Goal: Task Accomplishment & Management: Use online tool/utility

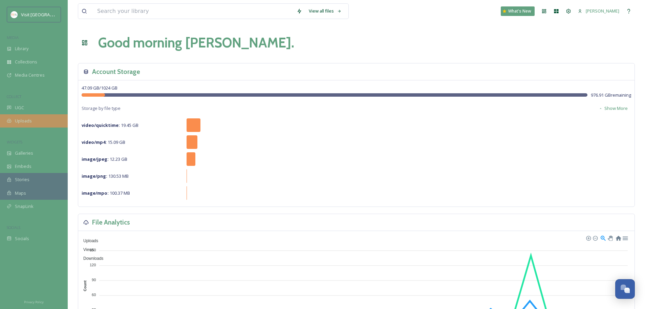
click at [34, 120] on div "Uploads" at bounding box center [34, 120] width 68 height 13
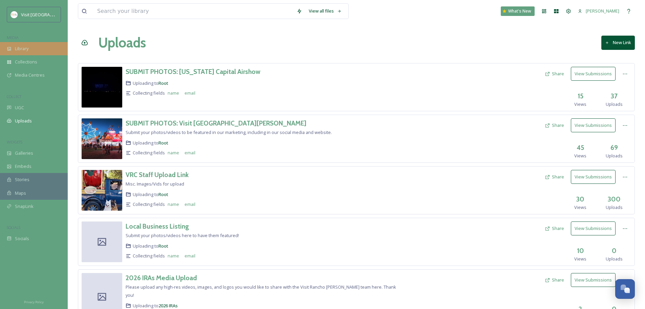
click at [46, 50] on div "Library" at bounding box center [34, 48] width 68 height 13
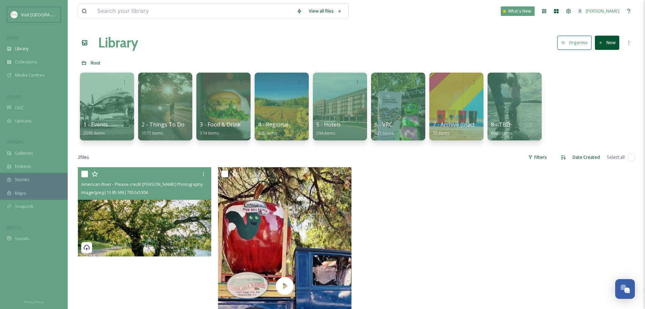
scroll to position [57, 0]
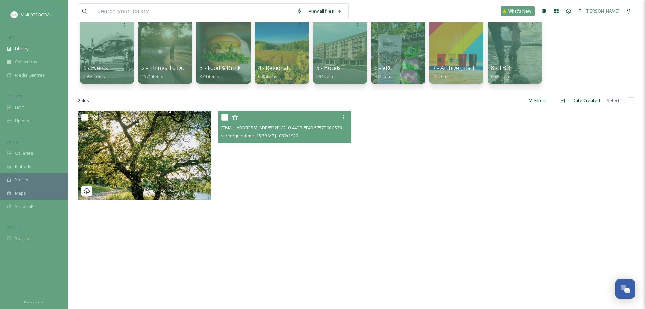
click at [322, 184] on video "ext_1754956494.614695_larkin.jimmy04@gmail.com-copy_ADE6532E-C210-44DB-8F40-575…" at bounding box center [284, 228] width 133 height 237
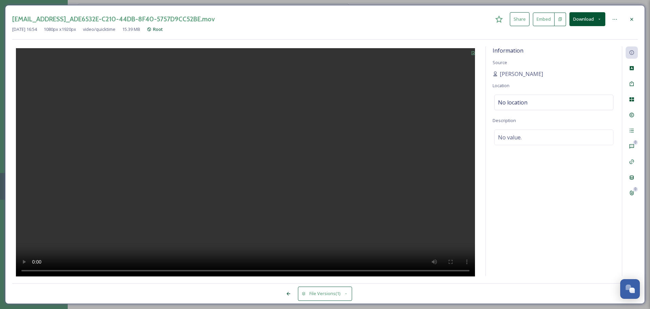
click at [634, 17] on icon at bounding box center [631, 19] width 5 height 5
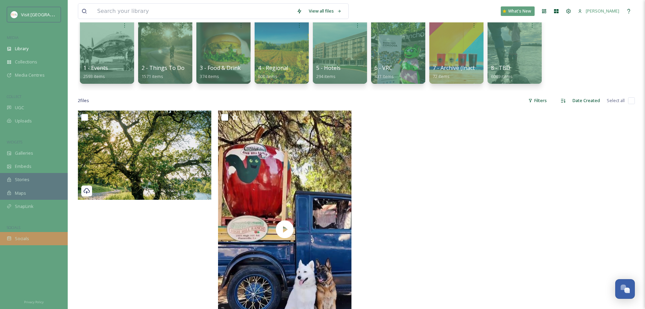
click at [27, 242] on div "Socials" at bounding box center [34, 238] width 68 height 13
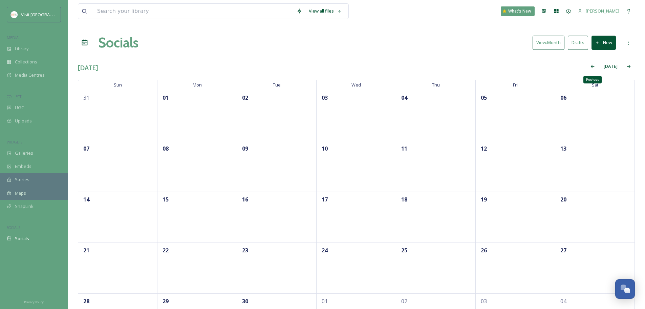
click at [597, 69] on div "Previous" at bounding box center [593, 66] width 12 height 12
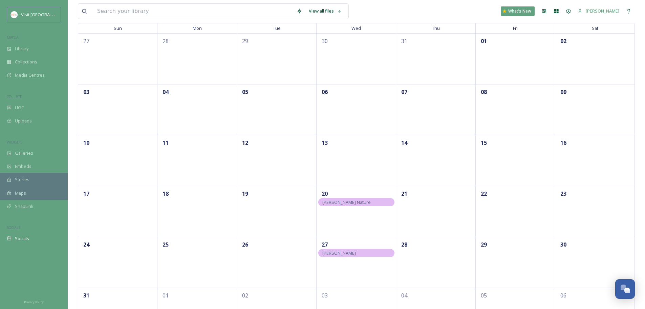
scroll to position [93, 0]
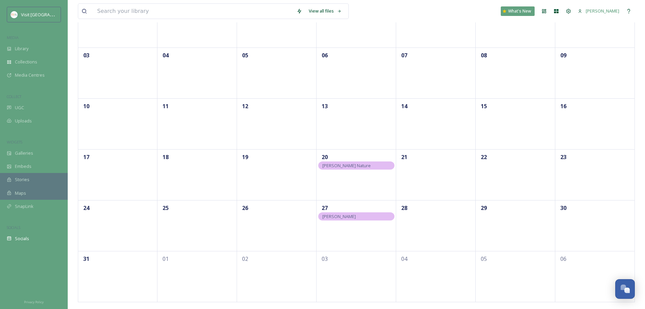
drag, startPoint x: 308, startPoint y: 58, endPoint x: 308, endPoint y: 53, distance: 5.4
drag, startPoint x: 308, startPoint y: 53, endPoint x: 308, endPoint y: 19, distance: 33.5
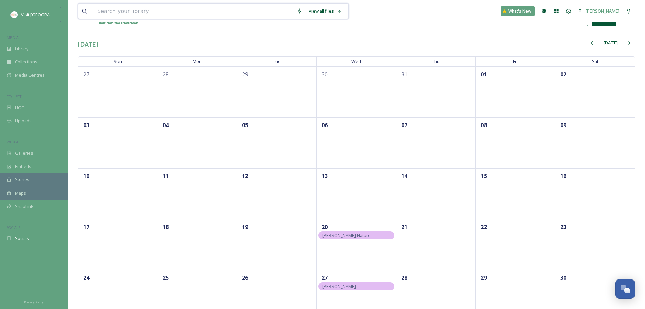
scroll to position [0, 0]
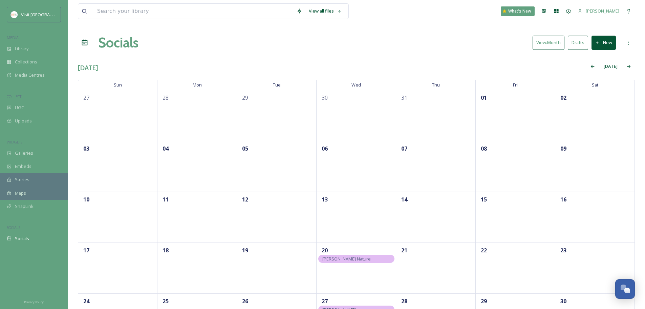
drag, startPoint x: 308, startPoint y: 14, endPoint x: 239, endPoint y: 49, distance: 78.0
click at [239, 49] on div "Socials View: Month Drafts New" at bounding box center [356, 43] width 557 height 20
click at [634, 65] on div "Next" at bounding box center [629, 66] width 12 height 12
click at [192, 264] on div "22" at bounding box center [198, 267] width 80 height 51
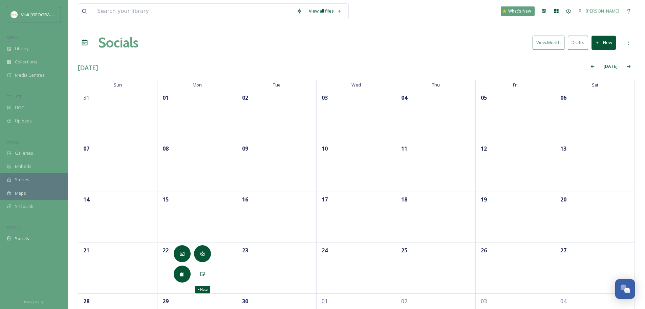
click at [200, 274] on icon at bounding box center [202, 273] width 5 height 5
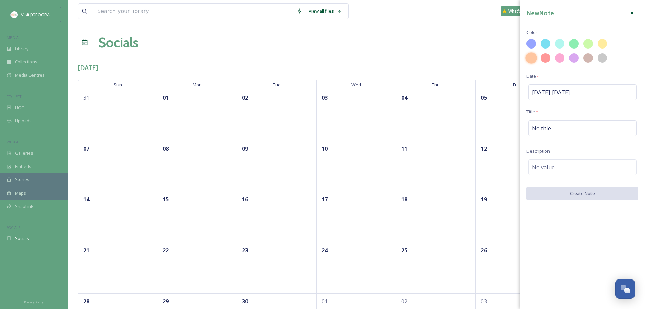
click at [535, 58] on div at bounding box center [532, 58] width 12 height 12
click at [548, 129] on span "No title" at bounding box center [541, 128] width 19 height 8
type input "Fall Reel"
click at [564, 166] on div "No value." at bounding box center [583, 166] width 108 height 16
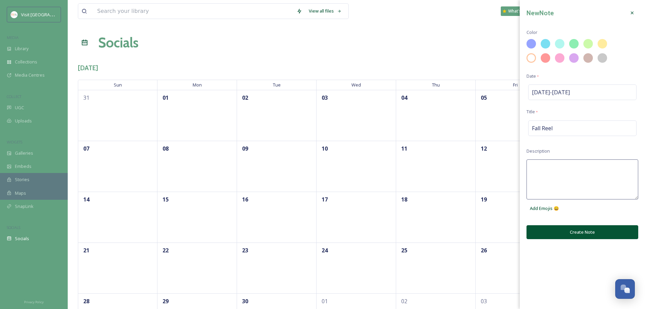
click at [564, 166] on textarea at bounding box center [583, 179] width 112 height 40
type textarea "First Day of Fall - [PERSON_NAME]"
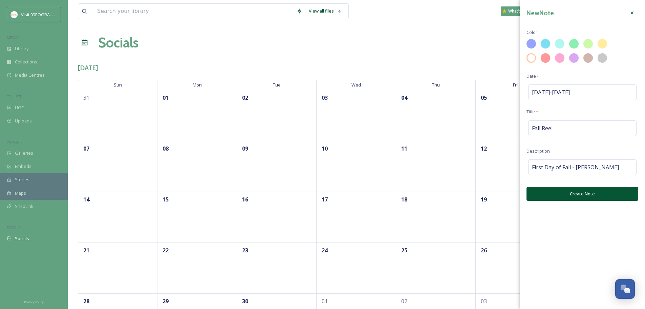
click at [583, 231] on div "New Note Color Date * [DATE] - [DATE] Title * Fall Reel Description First Day o…" at bounding box center [582, 154] width 125 height 309
click at [584, 198] on button "Create Note" at bounding box center [583, 194] width 112 height 14
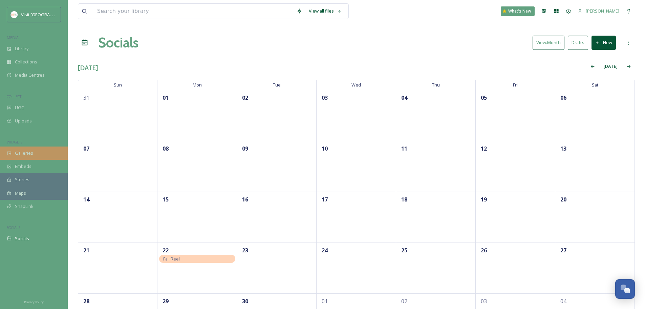
click at [43, 154] on div "Galleries" at bounding box center [34, 152] width 68 height 13
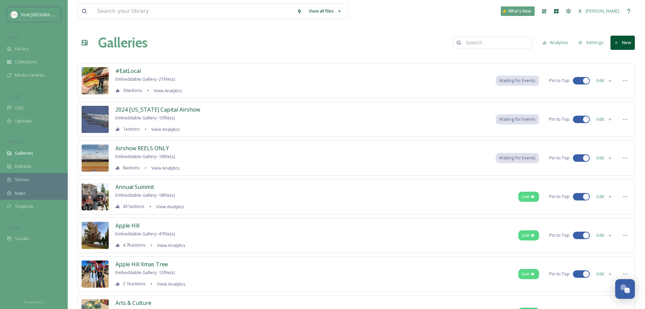
click at [625, 198] on icon at bounding box center [625, 196] width 5 height 5
click at [52, 169] on div "Embeds" at bounding box center [34, 166] width 68 height 13
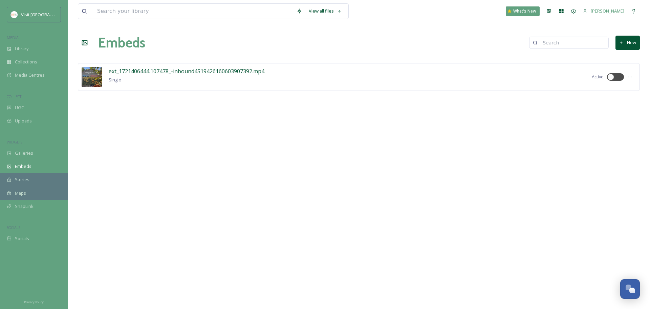
click at [629, 77] on icon at bounding box center [630, 76] width 5 height 5
click at [350, 170] on div "View all files What's New [PERSON_NAME] Embeds New ext_1721406444.107478_-inbou…" at bounding box center [359, 154] width 583 height 309
click at [35, 159] on div "Galleries" at bounding box center [34, 152] width 68 height 13
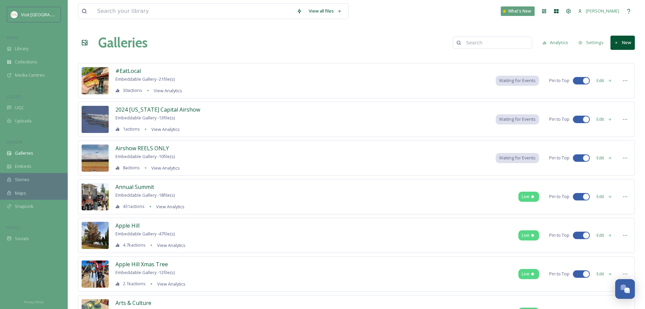
click at [625, 81] on icon at bounding box center [625, 80] width 5 height 5
click at [296, 208] on div "Annual Summit Embeddable Gallery - 18 file(s) 431 actions View Analytics Live P…" at bounding box center [356, 196] width 557 height 35
click at [607, 199] on button "Edit" at bounding box center [605, 196] width 22 height 13
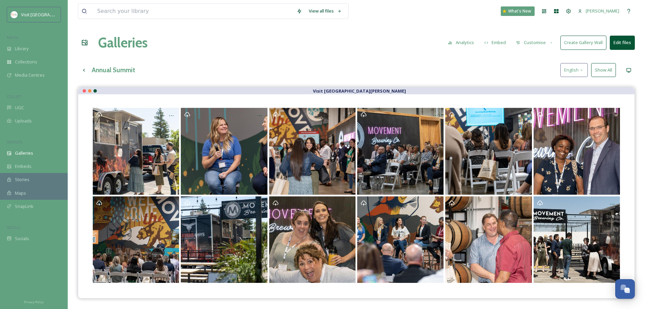
click at [590, 50] on div "Galleries Analytics Embed Customise Create Gallery Wall Edit files" at bounding box center [356, 43] width 557 height 20
click at [590, 49] on button "Create Gallery Wall" at bounding box center [584, 43] width 46 height 14
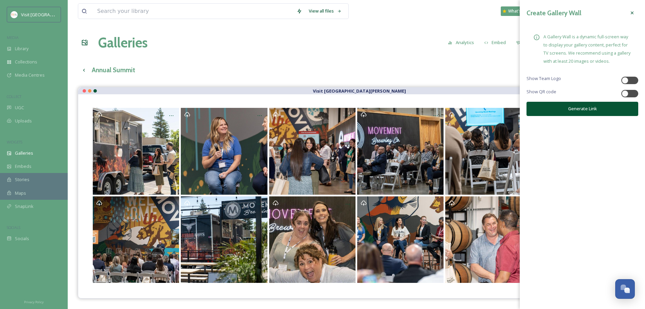
click at [611, 109] on button "Generate Link" at bounding box center [583, 109] width 112 height 14
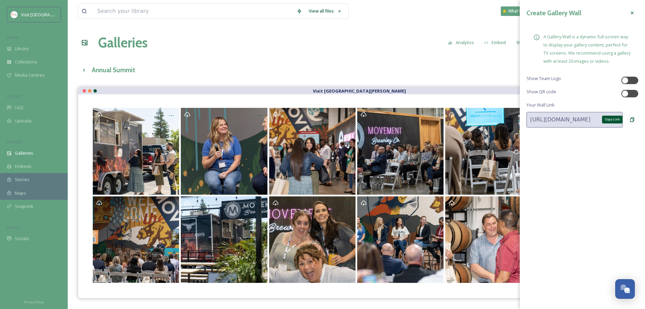
click at [634, 118] on icon at bounding box center [632, 119] width 4 height 4
click at [620, 82] on div "Show Team Logo" at bounding box center [583, 80] width 112 height 10
click at [625, 79] on div at bounding box center [625, 80] width 7 height 7
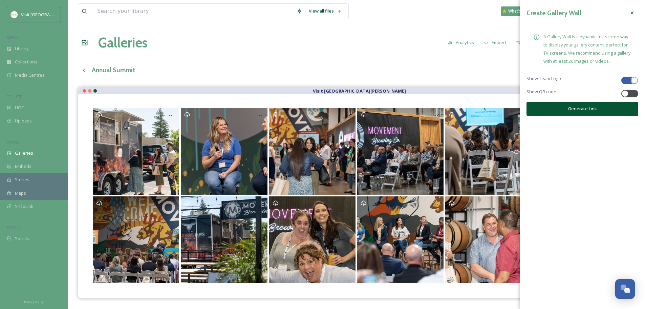
click at [617, 107] on button "Generate Link" at bounding box center [583, 109] width 112 height 14
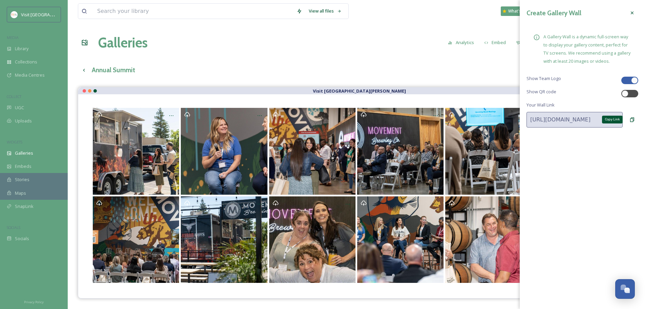
click at [634, 122] on icon at bounding box center [632, 119] width 5 height 5
click at [631, 82] on div at bounding box center [630, 80] width 17 height 7
checkbox input "false"
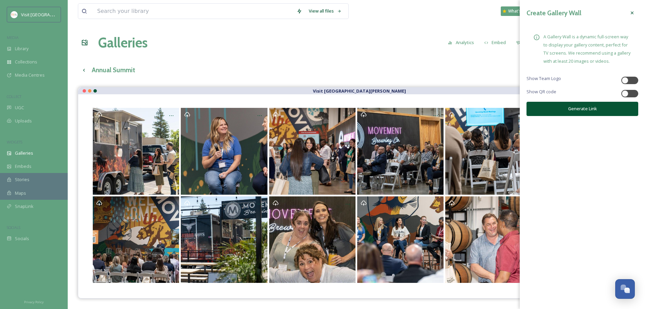
click at [625, 111] on button "Generate Link" at bounding box center [583, 109] width 112 height 14
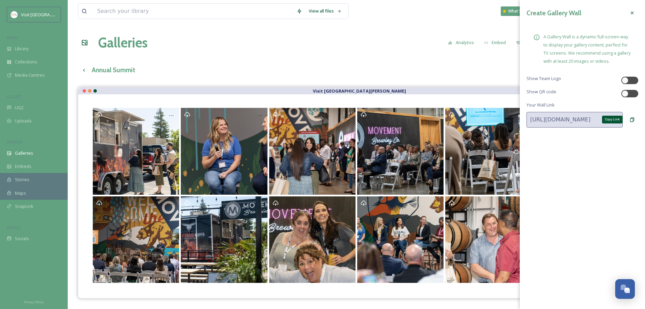
click at [635, 118] on icon at bounding box center [632, 119] width 5 height 5
click at [634, 11] on icon at bounding box center [632, 12] width 5 height 5
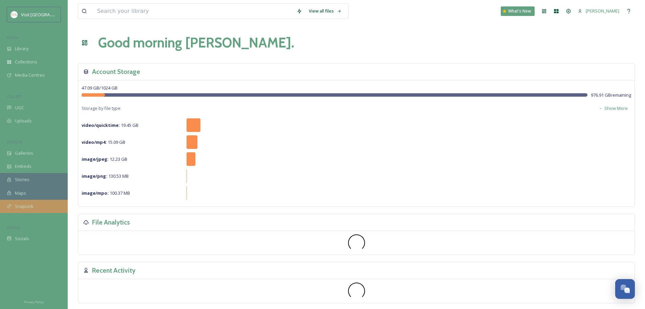
click at [32, 208] on span "SnapLink" at bounding box center [24, 206] width 19 height 6
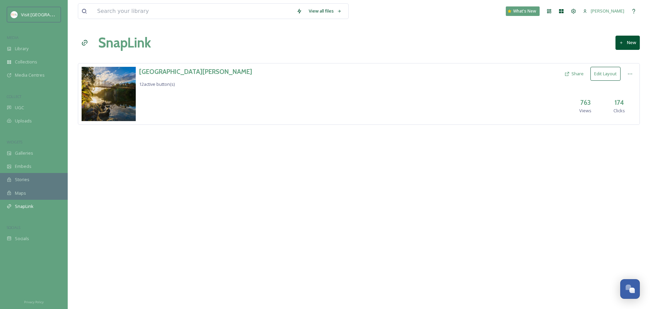
click at [212, 82] on div "Rancho Cordova 12 active button(s) Share Edit Layout 763 Views 174 Clicks" at bounding box center [359, 94] width 562 height 62
click at [619, 74] on button "Edit Layout" at bounding box center [606, 74] width 30 height 14
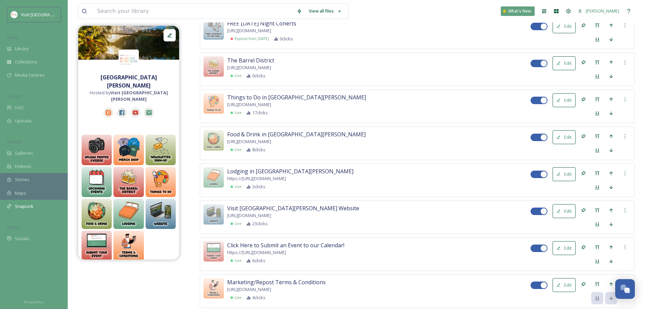
scroll to position [395, 0]
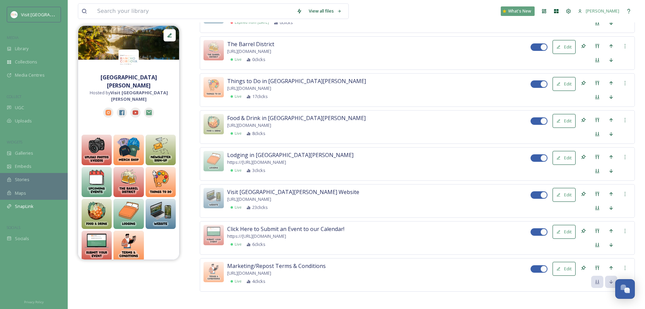
click at [254, 244] on span "6 clicks" at bounding box center [258, 244] width 13 height 6
click at [628, 229] on div at bounding box center [625, 231] width 12 height 12
click at [383, 239] on div "Click Here to Submit an Event to our Calendar! https://https://www.visitranchoc…" at bounding box center [379, 236] width 304 height 23
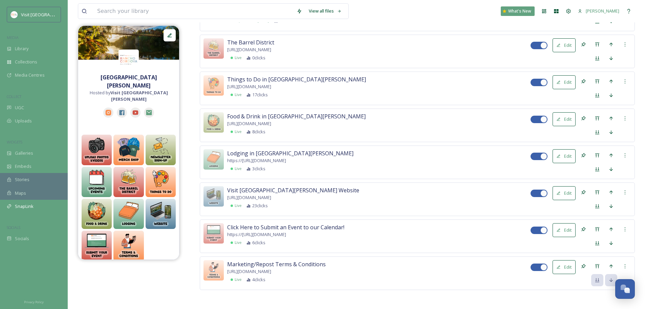
click at [565, 193] on button "Edit" at bounding box center [564, 193] width 23 height 14
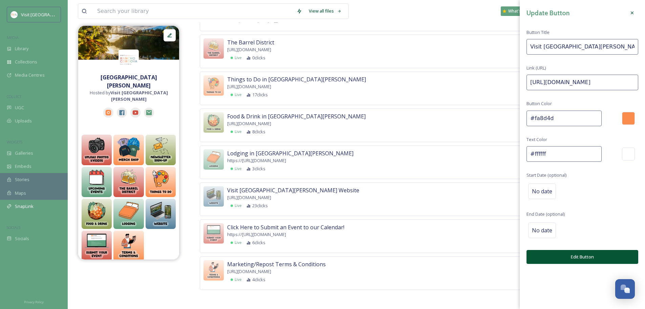
click at [632, 16] on div at bounding box center [632, 13] width 12 height 12
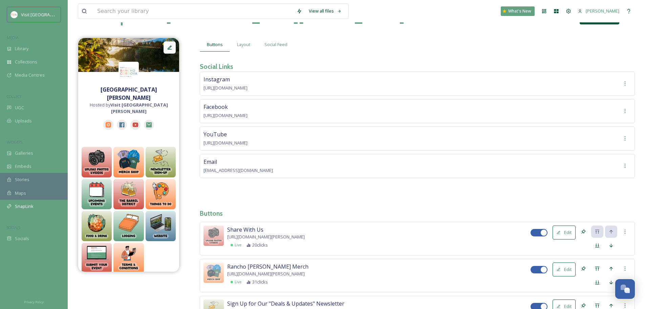
scroll to position [0, 0]
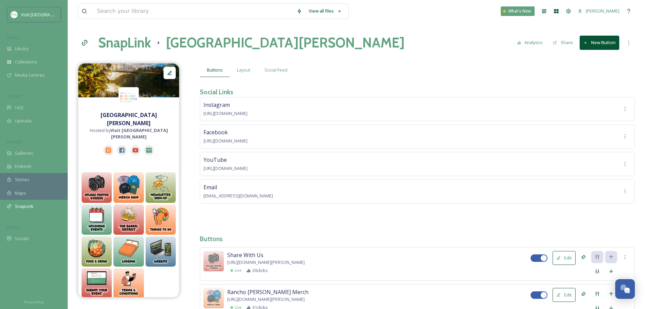
click at [531, 42] on button "Analytics" at bounding box center [530, 42] width 33 height 13
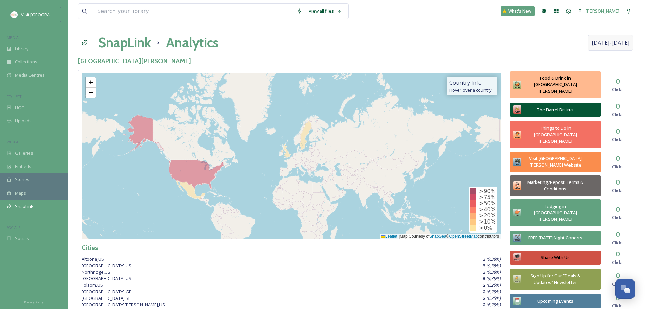
click at [624, 41] on span "Aug 5 - Sep 2" at bounding box center [611, 43] width 38 height 8
select select "7"
click at [455, 44] on div "SnapLink Analytics Aug 5 - Sep 2" at bounding box center [356, 43] width 557 height 20
click at [126, 40] on h1 "SnapLink" at bounding box center [124, 43] width 53 height 20
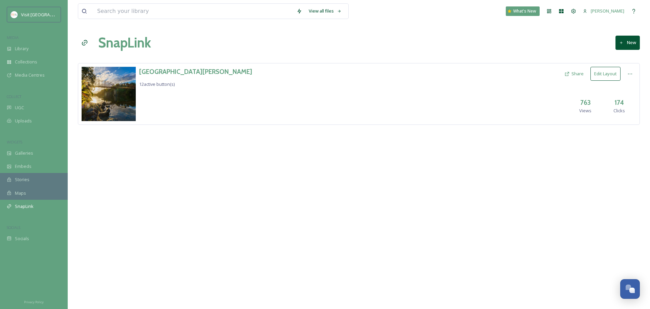
click at [629, 73] on icon at bounding box center [630, 73] width 5 height 5
click at [623, 100] on span "Edit Settings" at bounding box center [615, 102] width 25 height 6
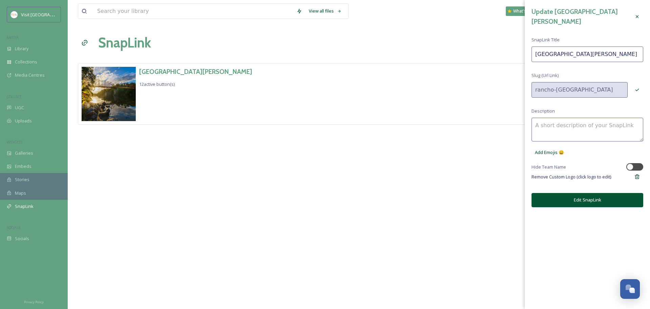
click at [536, 46] on input "Rancho Cordova" at bounding box center [588, 54] width 112 height 16
type input "Visit [GEOGRAPHIC_DATA][PERSON_NAME]"
click at [611, 193] on button "Edit SnapLink" at bounding box center [588, 200] width 112 height 14
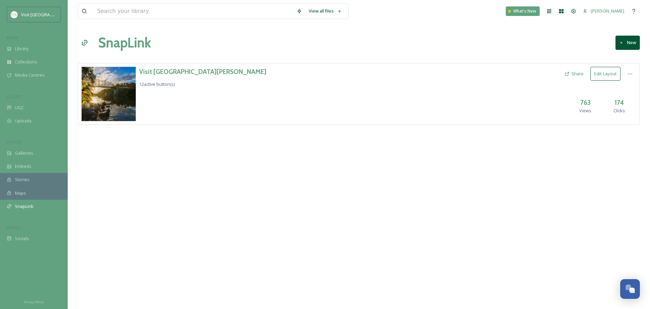
click at [596, 75] on button "Edit Layout" at bounding box center [606, 74] width 30 height 14
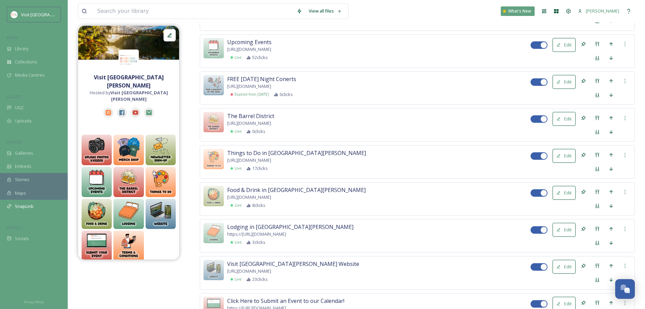
scroll to position [282, 0]
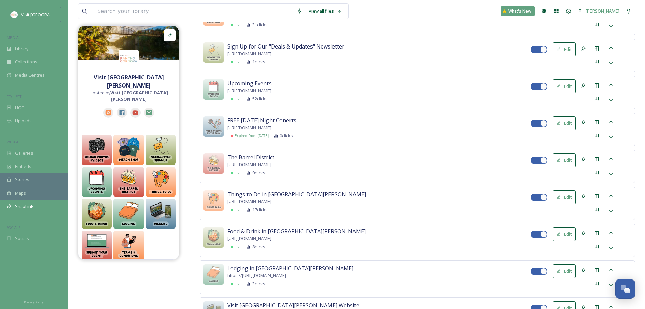
click at [565, 127] on button "Edit" at bounding box center [564, 123] width 23 height 14
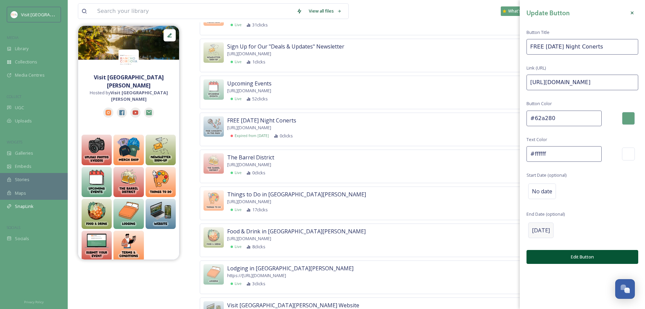
click at [554, 235] on div "Aug 09 2025" at bounding box center [541, 230] width 25 height 16
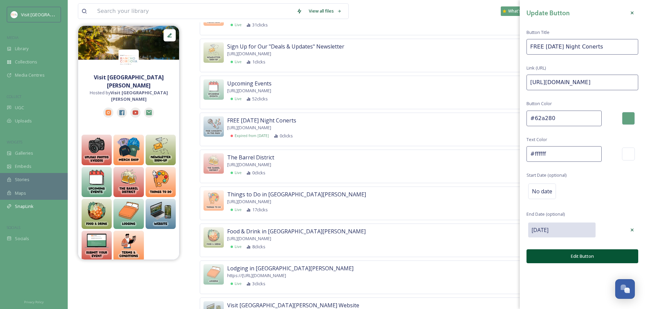
click at [560, 235] on input "08/09/2025" at bounding box center [562, 229] width 67 height 15
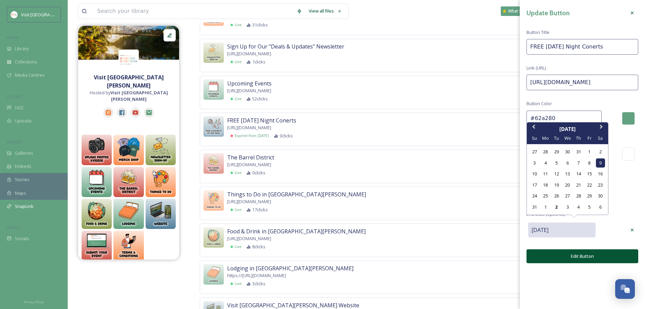
click at [560, 235] on input "08/09/2025" at bounding box center [562, 229] width 67 height 15
click at [621, 186] on div "No date" at bounding box center [583, 191] width 112 height 19
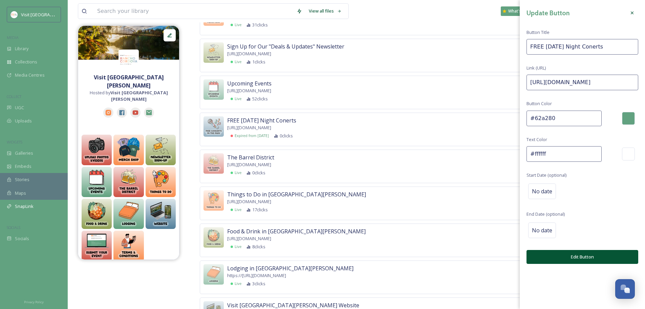
click at [577, 45] on input "FREE Friday Night Conerts" at bounding box center [583, 47] width 112 height 16
type input "Heartstoppers Haunted House"
click at [589, 80] on input "https://www.visitranchocordova.com/events/summer-concerts/" at bounding box center [583, 83] width 112 height 16
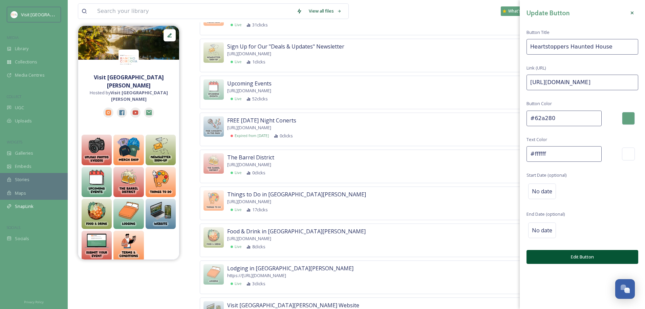
click at [589, 80] on input "https://www.visitranchocordova.com/events/summer-concerts/" at bounding box center [583, 83] width 112 height 16
paste input "heartstoppershaunt.com/?gad_source=1&gad_campaignid=21676800385&gbraid=0AAAAADu…"
click at [586, 84] on input "https://heartstoppershaunt.com/?gad_source=1&gad_campaignid=21676800385&gbraid=…" at bounding box center [583, 83] width 112 height 16
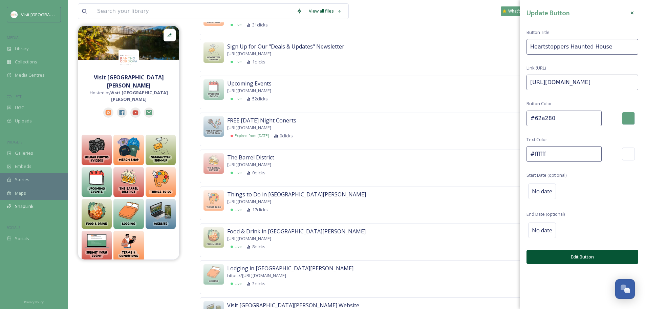
click at [586, 84] on input "https://heartstoppershaunt.com/?gad_source=1&gad_campaignid=21676800385&gbraid=…" at bounding box center [583, 83] width 112 height 16
paste input
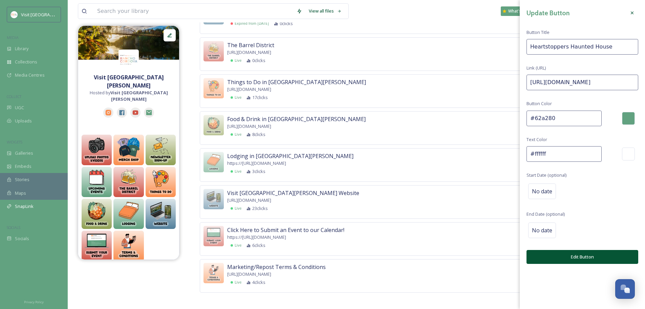
scroll to position [395, 0]
type input "https://heartstoppershaunt.com/"
click at [597, 254] on button "Edit Button" at bounding box center [583, 257] width 112 height 14
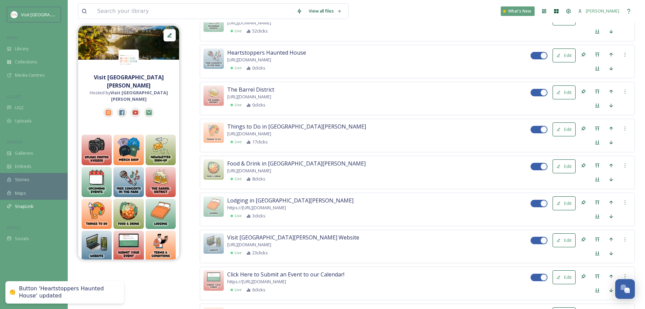
scroll to position [282, 0]
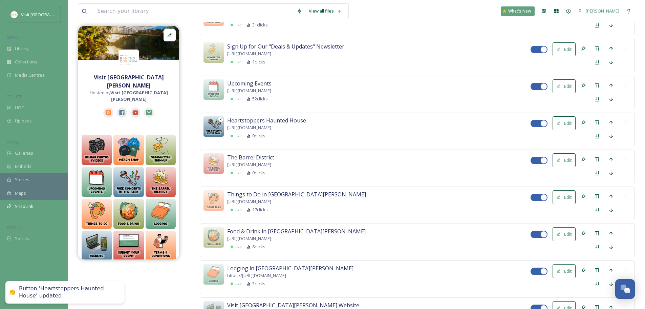
click at [215, 129] on img at bounding box center [214, 126] width 20 height 20
click at [220, 118] on icon at bounding box center [220, 119] width 3 height 3
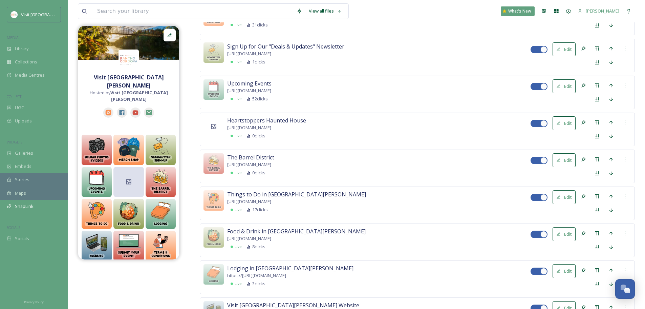
click at [218, 127] on div at bounding box center [214, 126] width 20 height 20
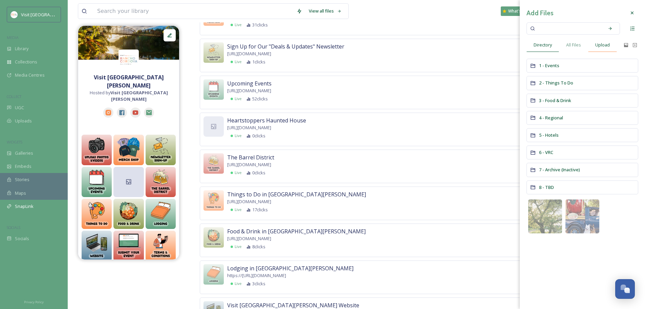
click at [607, 45] on span "Upload" at bounding box center [603, 45] width 15 height 6
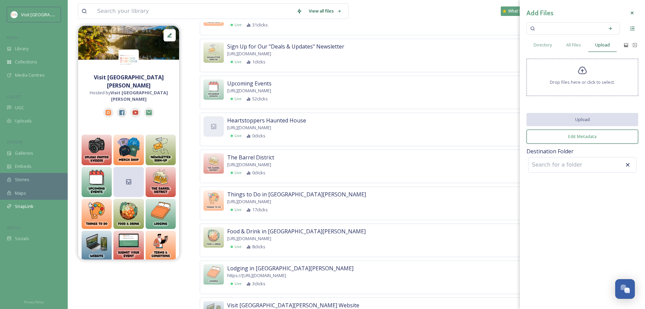
click at [594, 80] on span "Drop files here or click to select." at bounding box center [582, 82] width 65 height 6
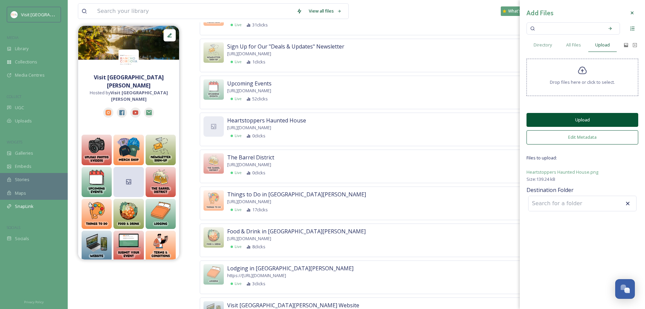
click at [591, 121] on button "Upload" at bounding box center [583, 120] width 112 height 14
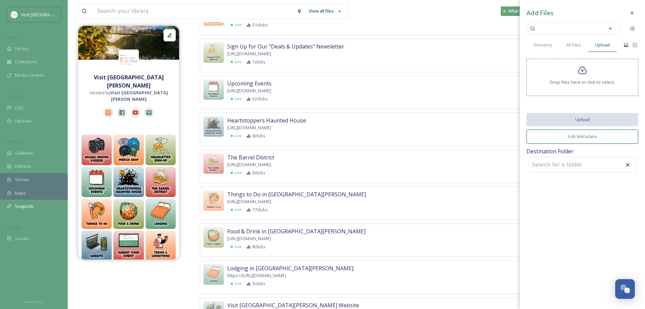
click at [634, 13] on icon at bounding box center [632, 12] width 5 height 5
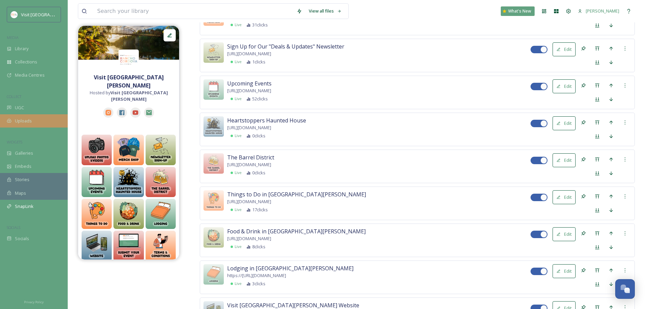
click at [35, 119] on div "Uploads" at bounding box center [34, 120] width 68 height 13
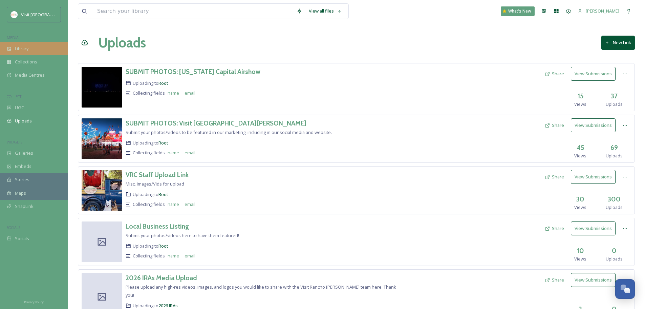
click at [35, 53] on div "Library" at bounding box center [34, 48] width 68 height 13
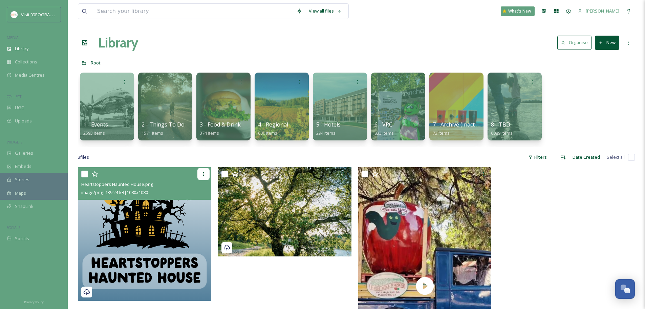
click at [204, 172] on icon at bounding box center [203, 173] width 5 height 5
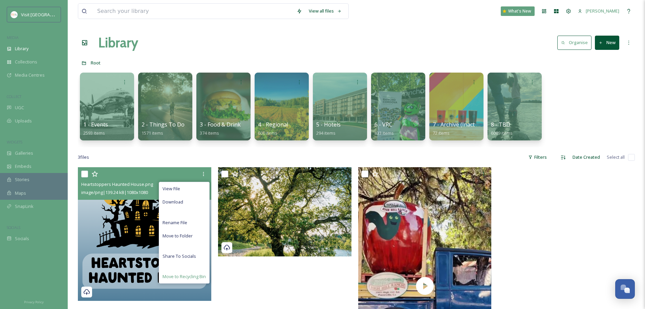
click at [196, 278] on span "Move to Recycling Bin" at bounding box center [184, 276] width 43 height 6
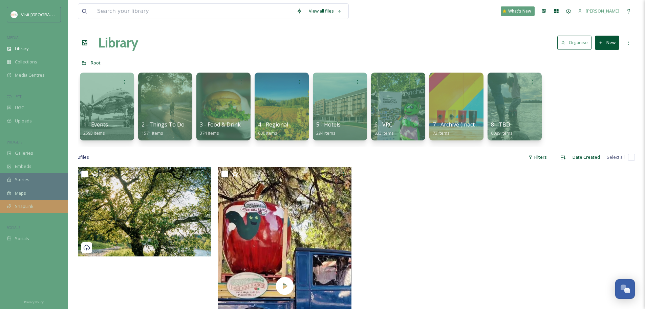
click at [43, 209] on div "SnapLink" at bounding box center [34, 206] width 68 height 13
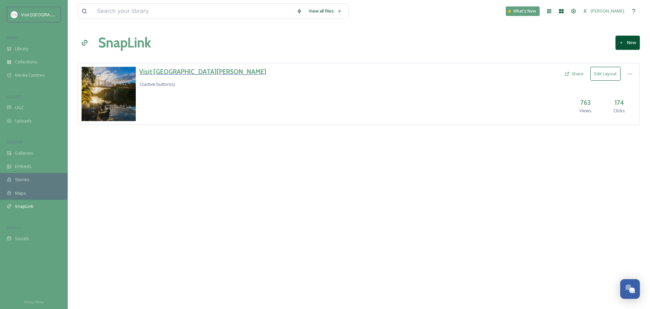
click at [197, 76] on h3 "Visit [GEOGRAPHIC_DATA][PERSON_NAME]" at bounding box center [202, 72] width 127 height 10
